Goal: Check status: Check status

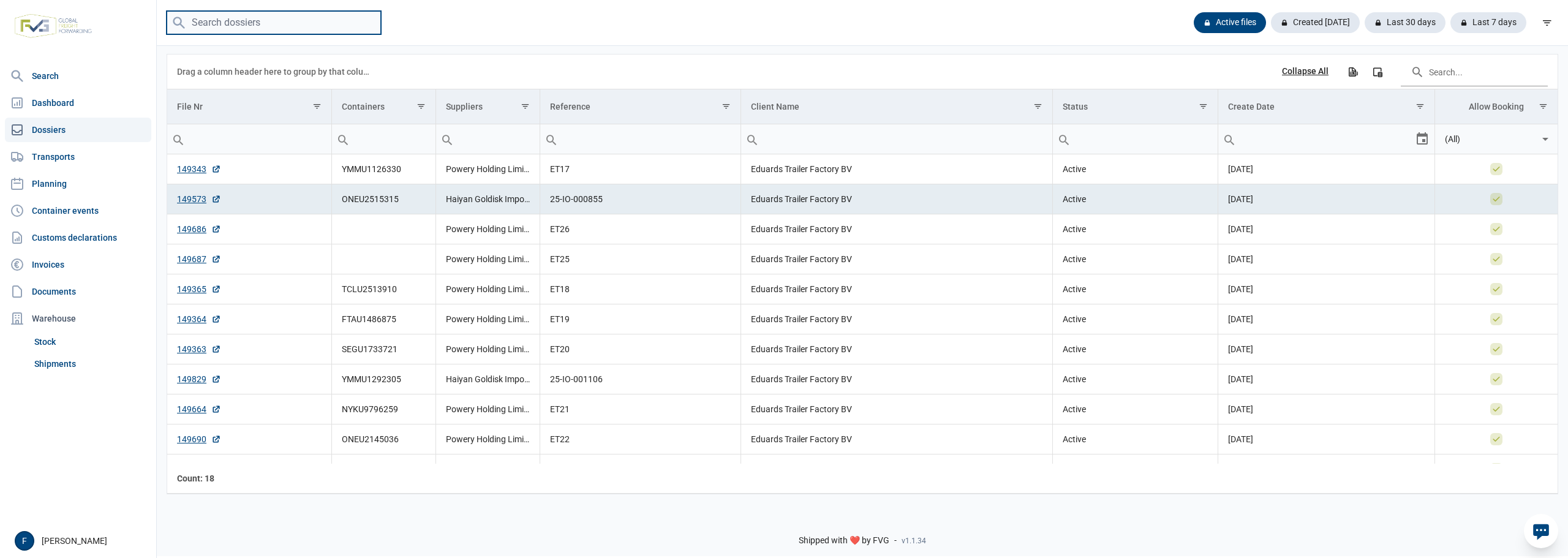
click at [229, 17] on input "search" at bounding box center [273, 23] width 214 height 24
paste input "150009"
type input "150009"
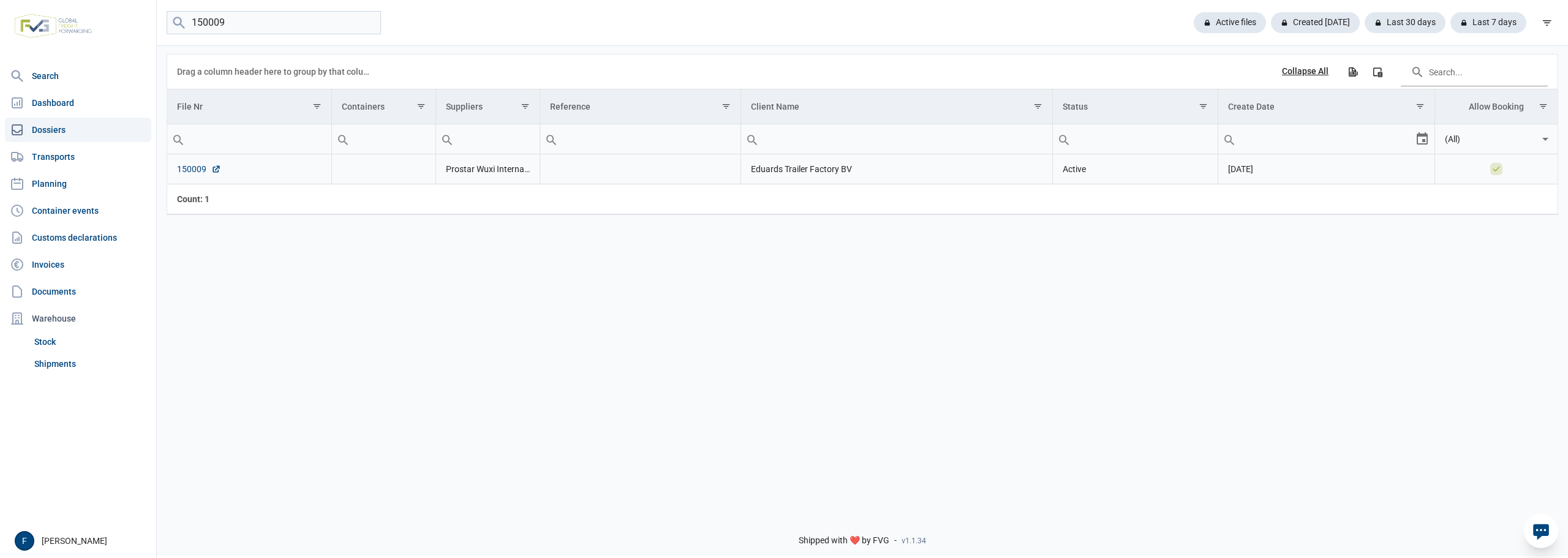
click at [180, 166] on link "150009" at bounding box center [199, 169] width 44 height 12
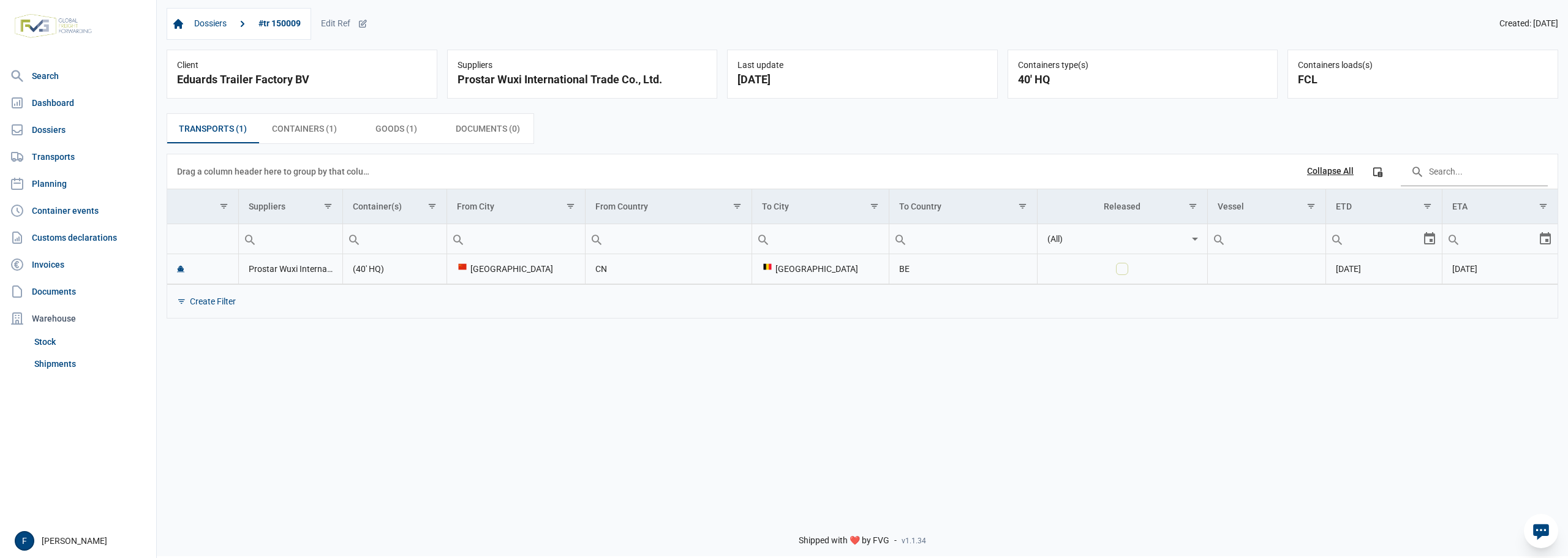
click at [277, 266] on td "Prostar Wuxi International Trade Co., Ltd." at bounding box center [290, 270] width 104 height 30
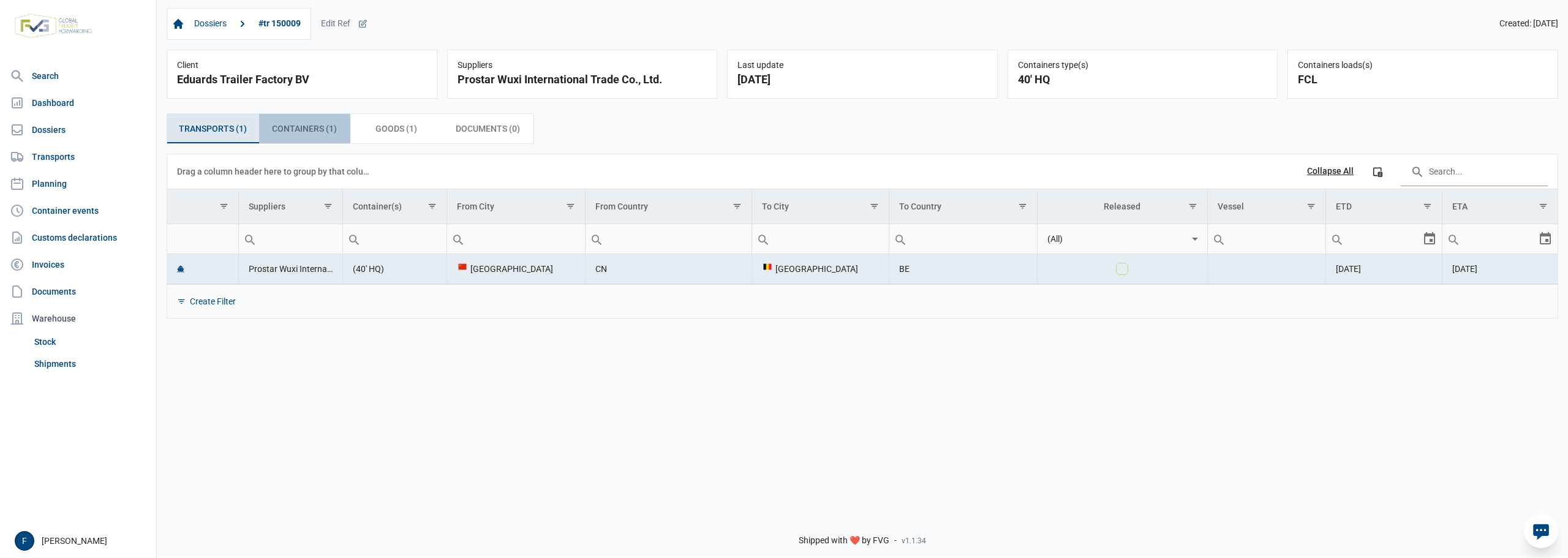
click at [300, 134] on span "Containers (1) Containers (1)" at bounding box center [305, 129] width 65 height 15
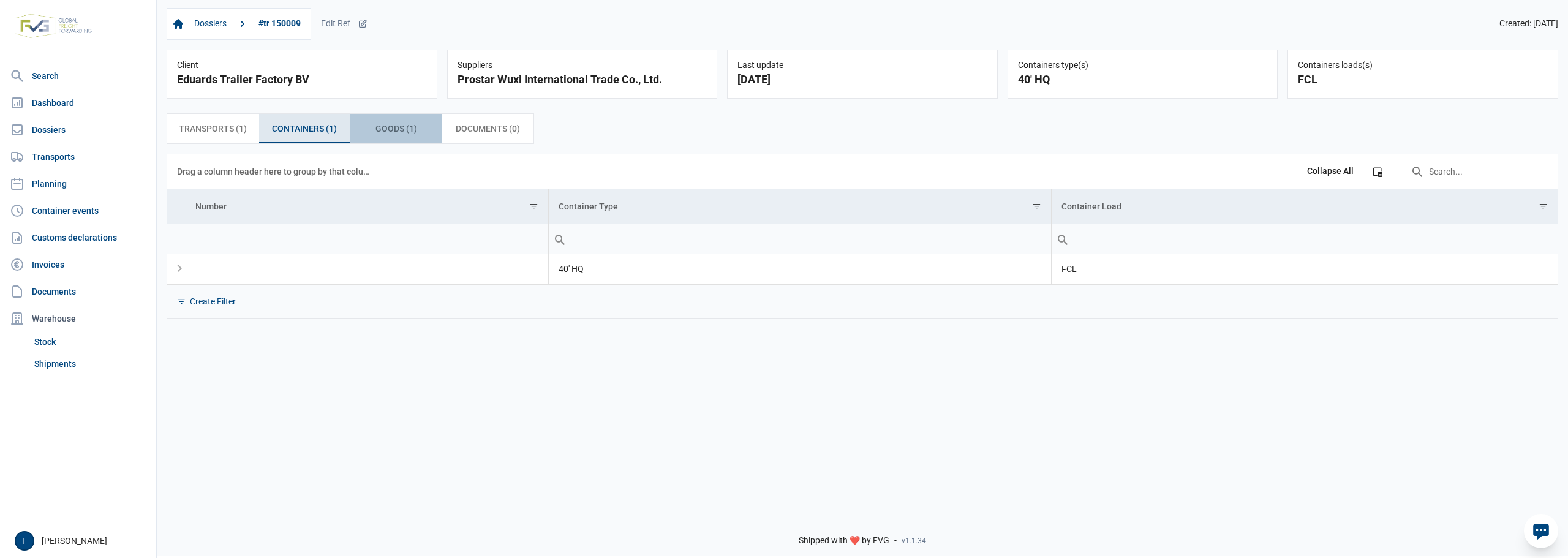
click at [397, 127] on span "Goods (1) Goods (1)" at bounding box center [396, 129] width 41 height 15
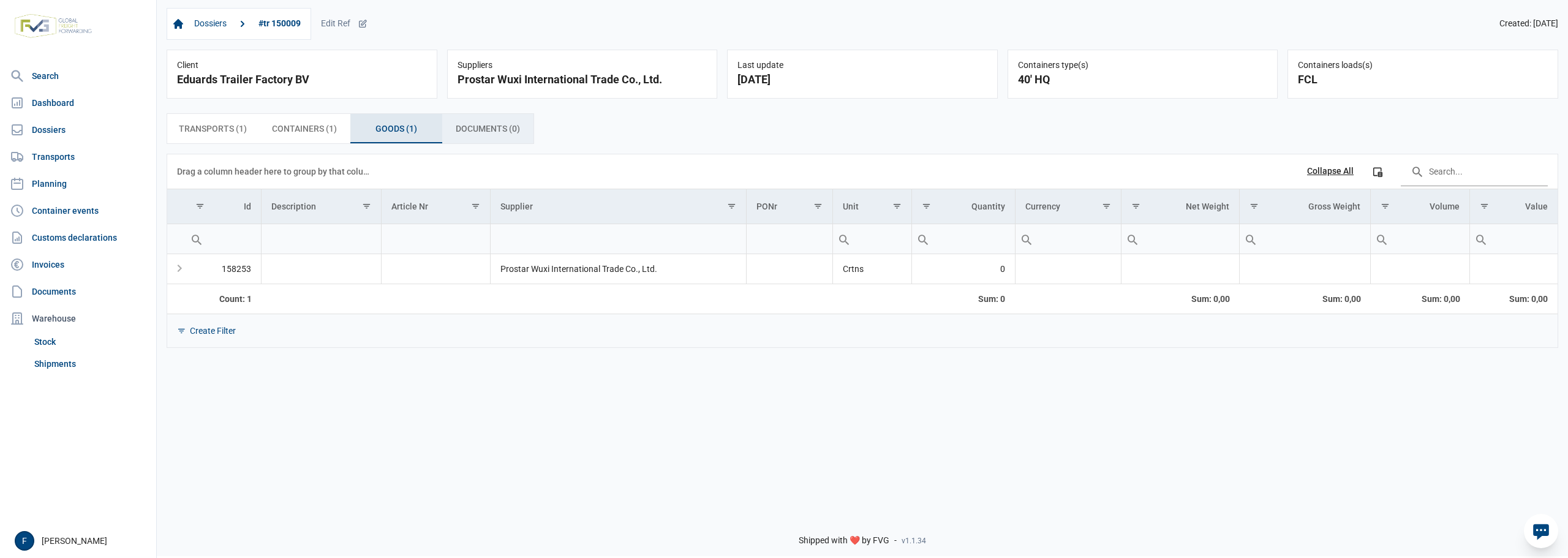
click at [489, 129] on span "Documents (0) Documents (0)" at bounding box center [487, 129] width 64 height 15
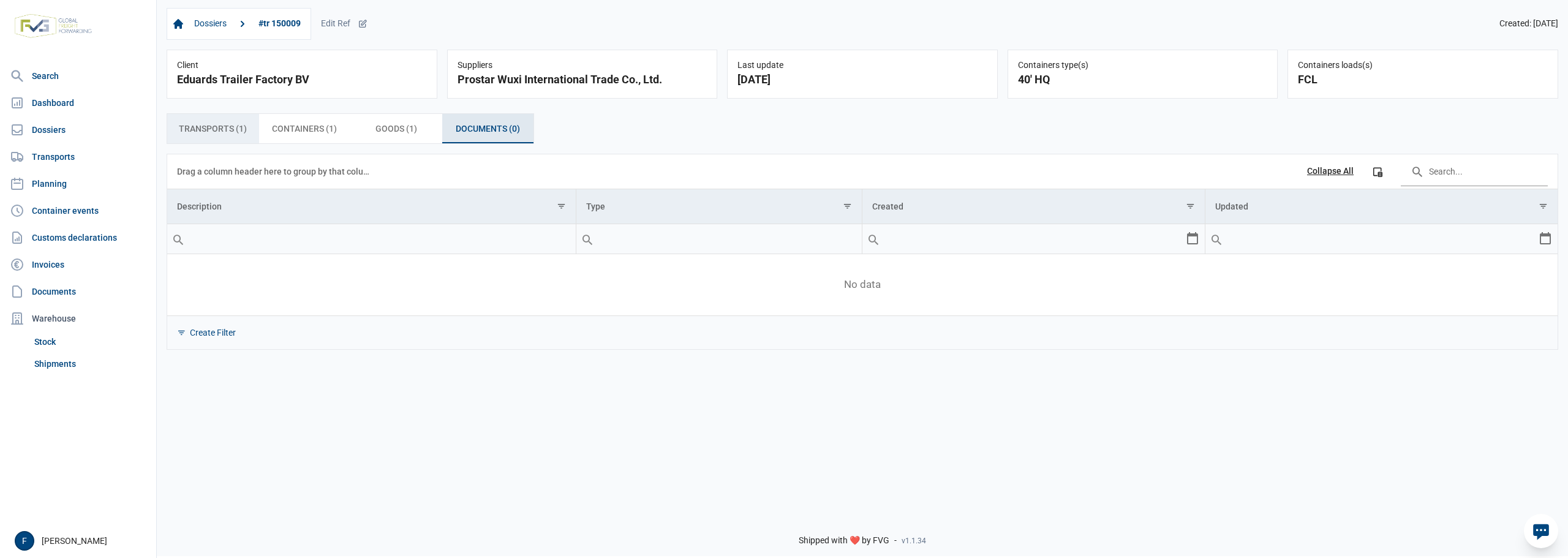
click at [181, 126] on span "Transports (1) Transports (1)" at bounding box center [212, 129] width 68 height 15
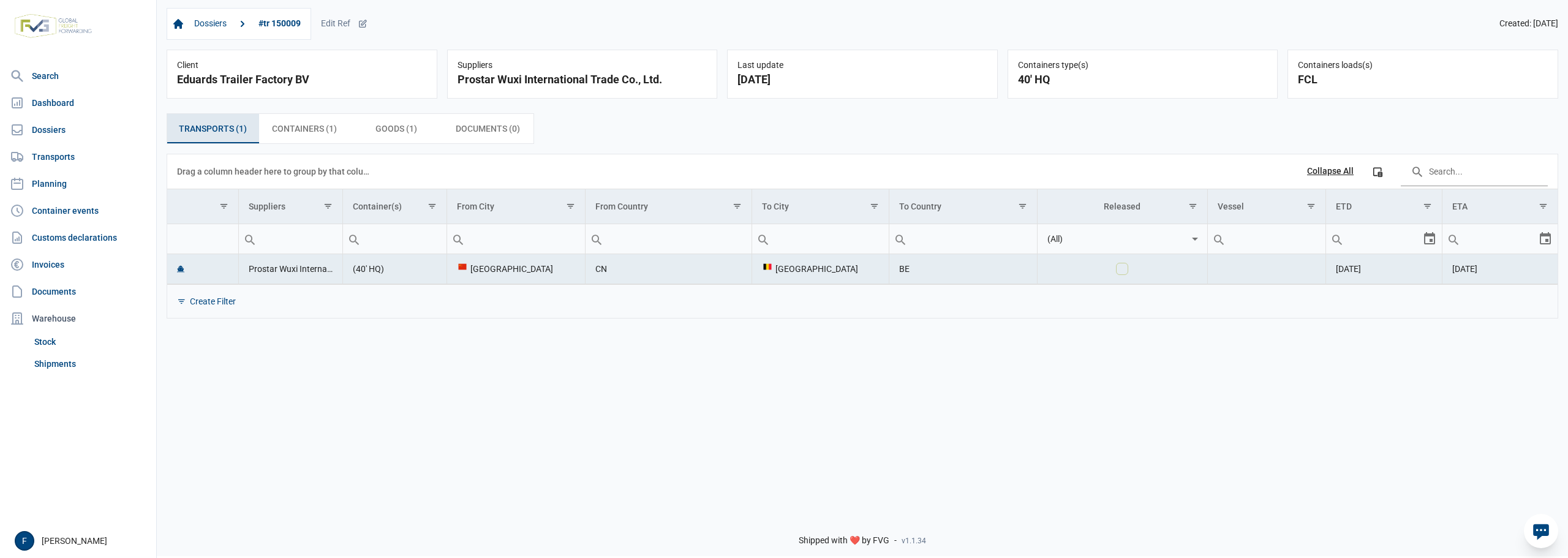
click at [181, 271] on icon "Data grid with 1 rows and 11 columns" at bounding box center [181, 269] width 7 height 7
